Goal: Task Accomplishment & Management: Manage account settings

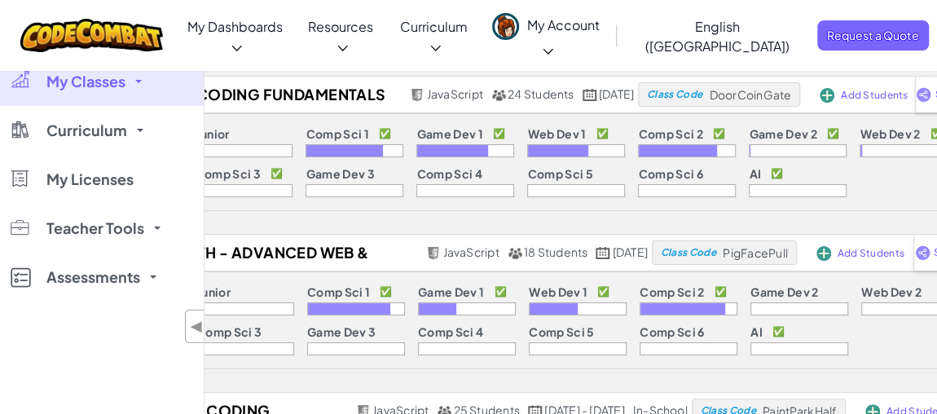
scroll to position [73, 0]
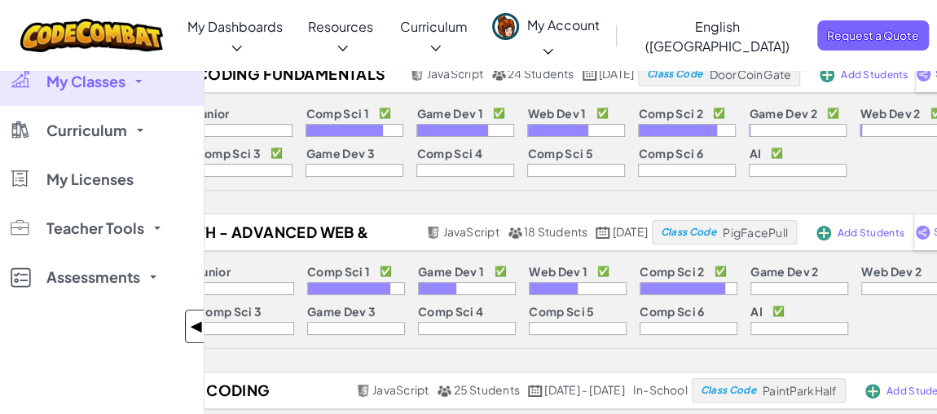
click at [196, 328] on span "◀" at bounding box center [197, 327] width 14 height 24
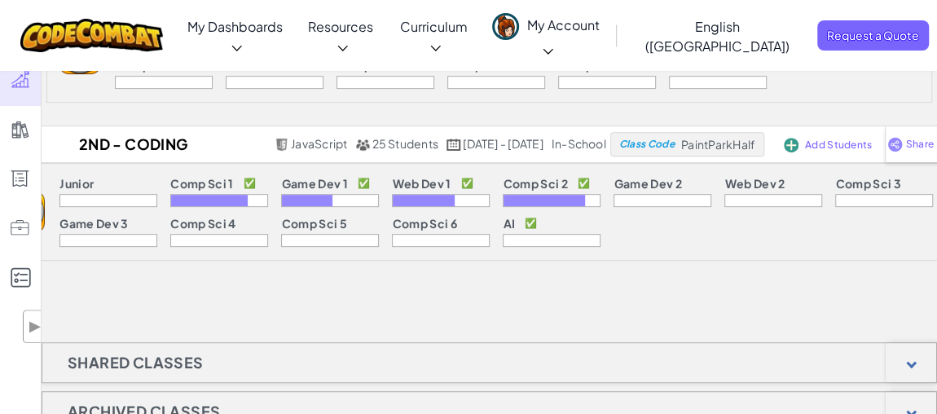
scroll to position [222, 0]
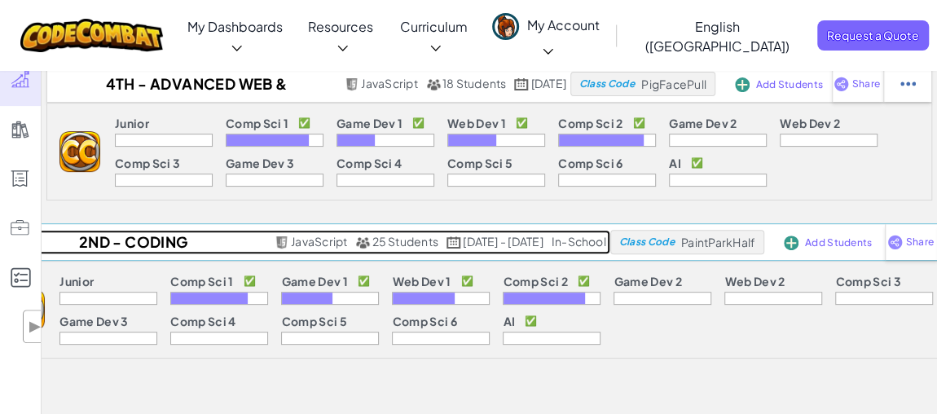
click at [129, 238] on h2 "2nd - Coding Fundamentals - [PERSON_NAME] 2025" at bounding box center [131, 242] width 278 height 24
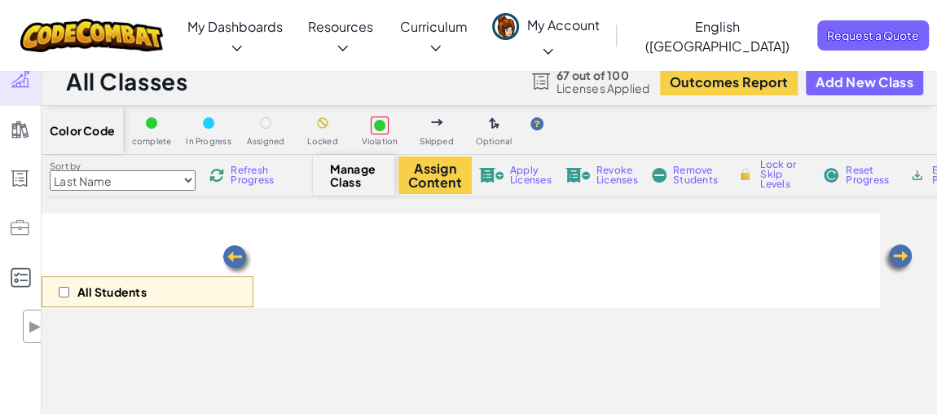
select select "5789587aad86a6efb573701e"
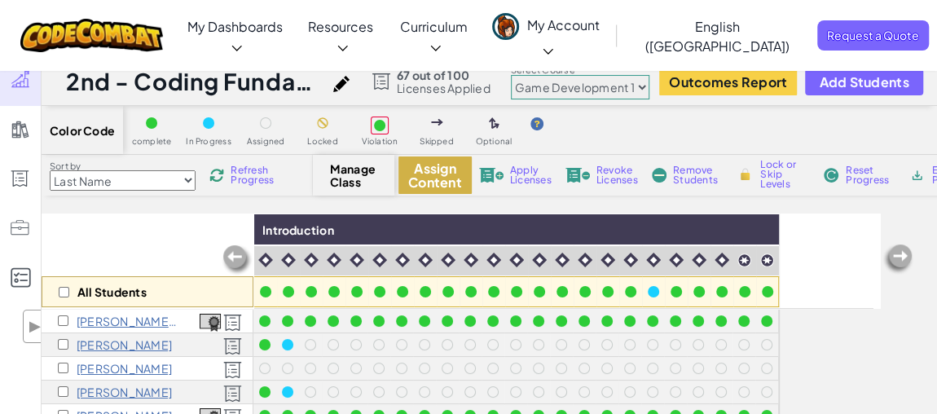
click at [464, 191] on button "Assign Content" at bounding box center [434, 174] width 73 height 37
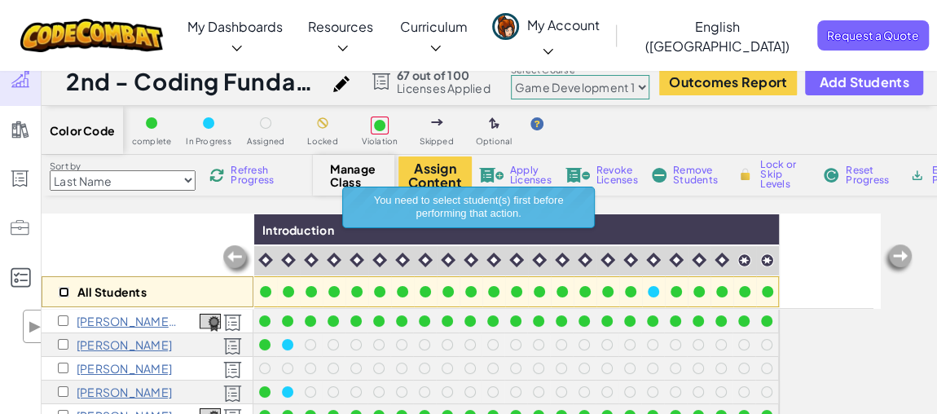
click at [65, 293] on input "checkbox" at bounding box center [64, 292] width 11 height 11
checkbox input "true"
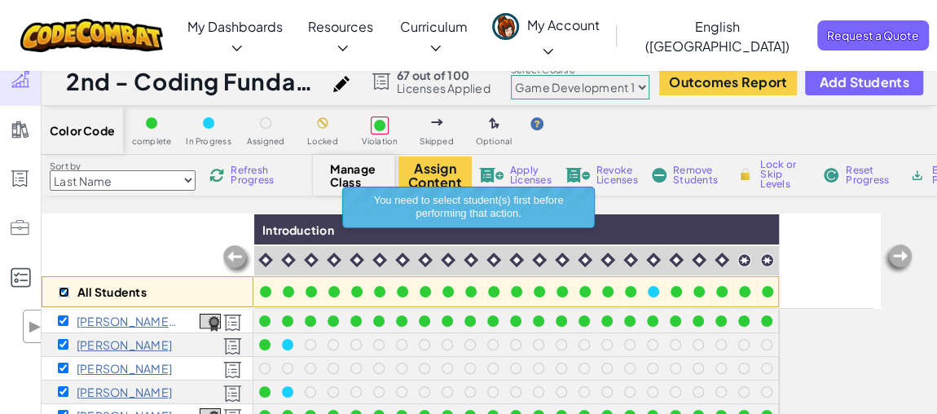
checkbox input "true"
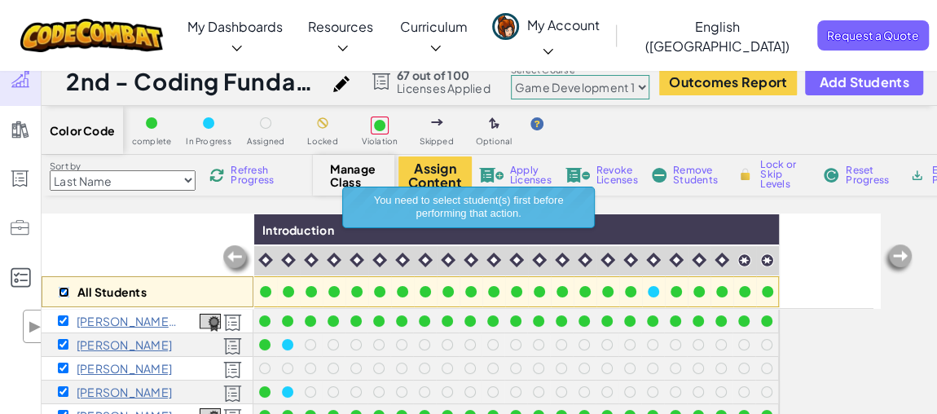
checkbox input "true"
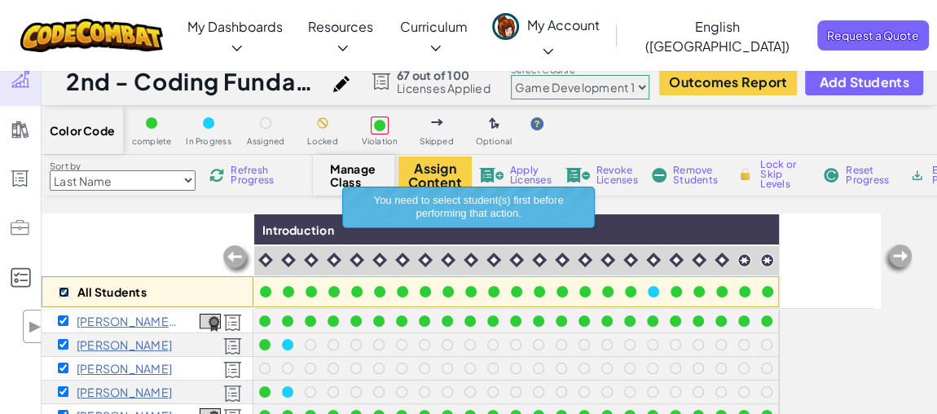
checkbox input "true"
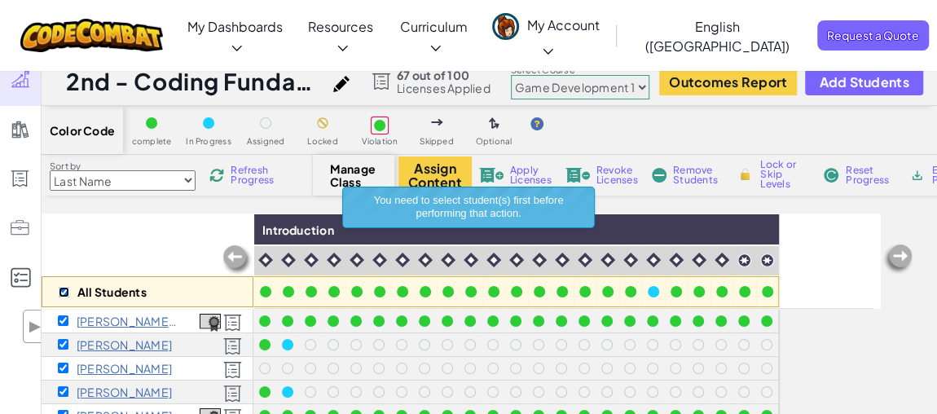
checkbox input "true"
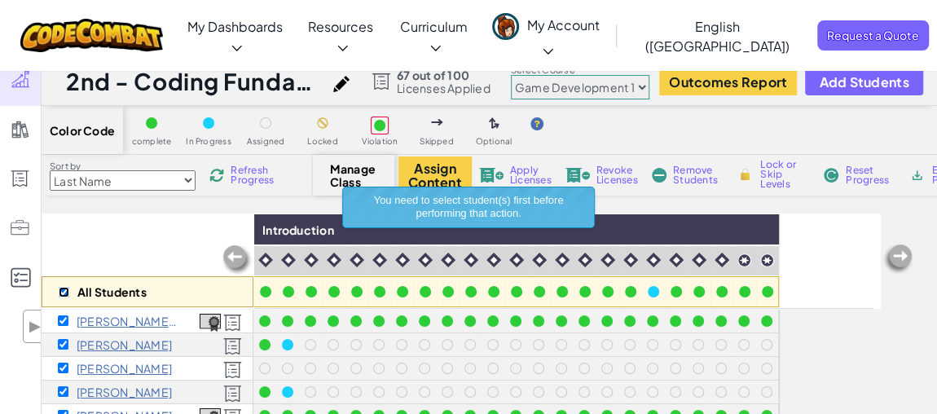
checkbox input "true"
click at [441, 167] on button "Assign Content" at bounding box center [434, 174] width 73 height 37
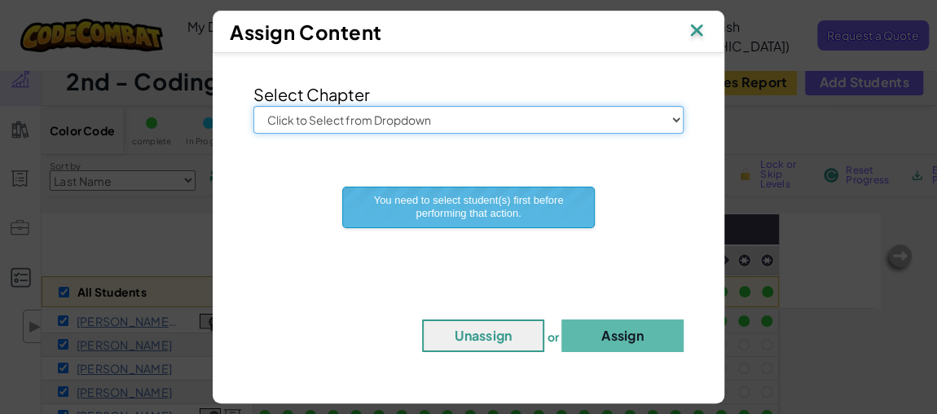
click at [491, 118] on select "Click to Select from Dropdown Junior Introduction to Computer Science Game Deve…" at bounding box center [468, 120] width 430 height 28
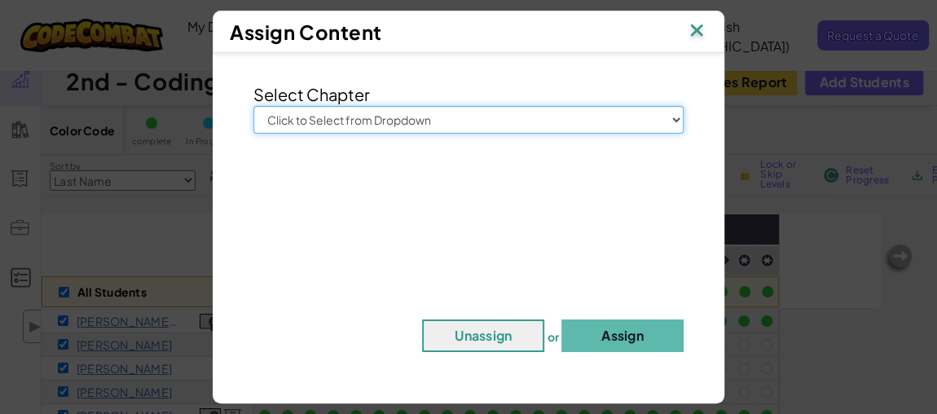
select select "Computer Science 3"
click at [253, 106] on select "Click to Select from Dropdown Junior Introduction to Computer Science Game Deve…" at bounding box center [468, 120] width 430 height 28
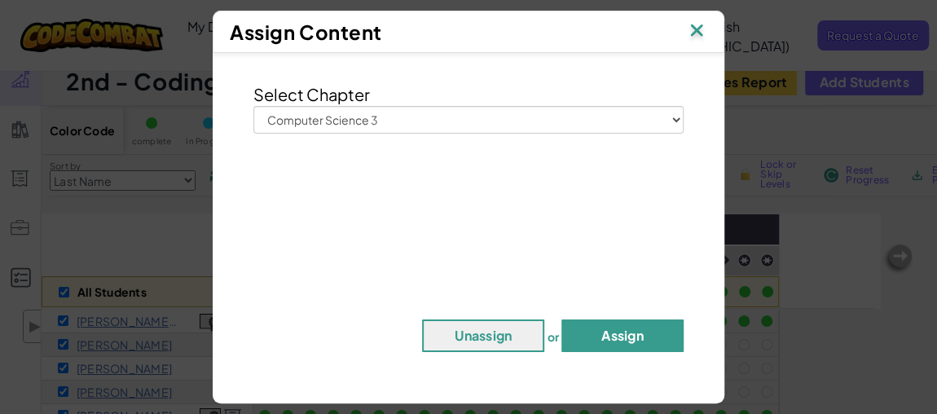
click at [611, 335] on button "Assign" at bounding box center [622, 335] width 122 height 33
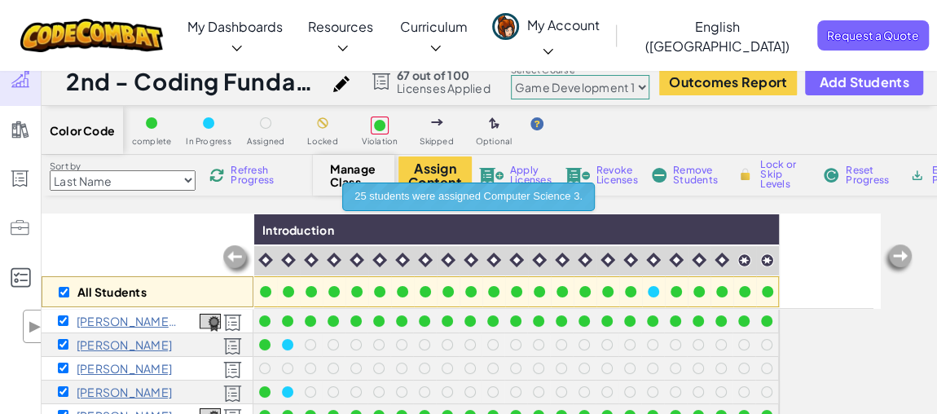
click at [184, 210] on div "Color Code complete In Progress Assigned Locked Violation Skipped Optional Sort…" at bounding box center [490, 397] width 896 height 582
